Goal: Navigation & Orientation: Find specific page/section

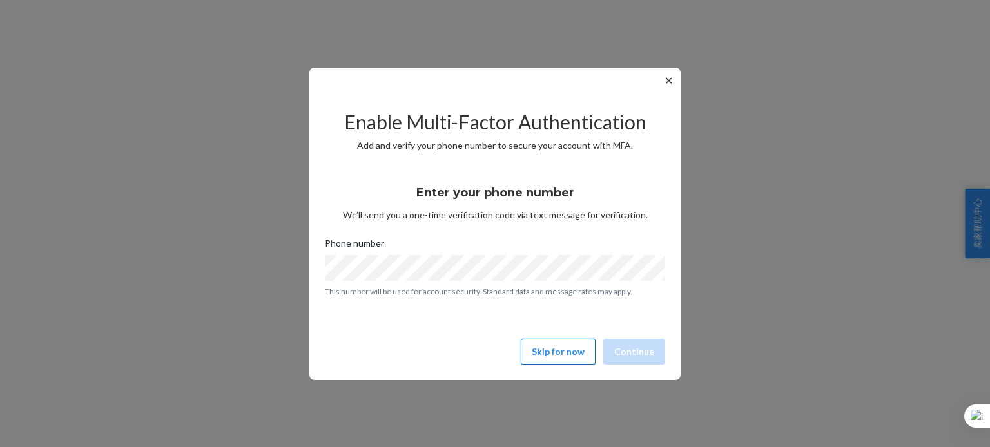
click at [562, 348] on button "Skip for now" at bounding box center [558, 352] width 75 height 26
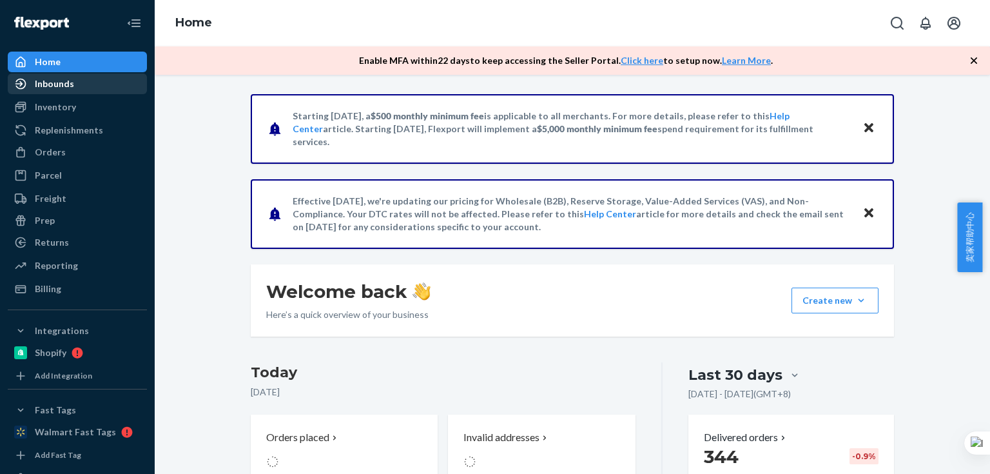
click at [66, 82] on div "Inbounds" at bounding box center [54, 83] width 39 height 13
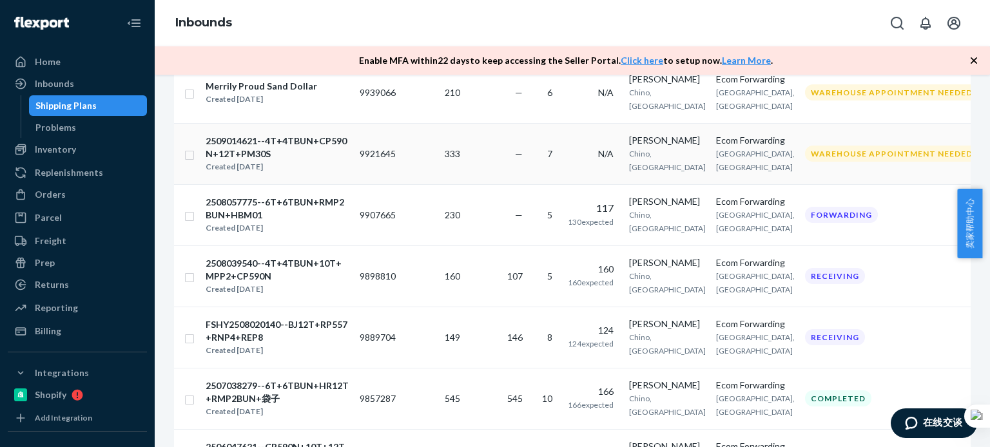
scroll to position [296, 0]
